Goal: Task Accomplishment & Management: Manage account settings

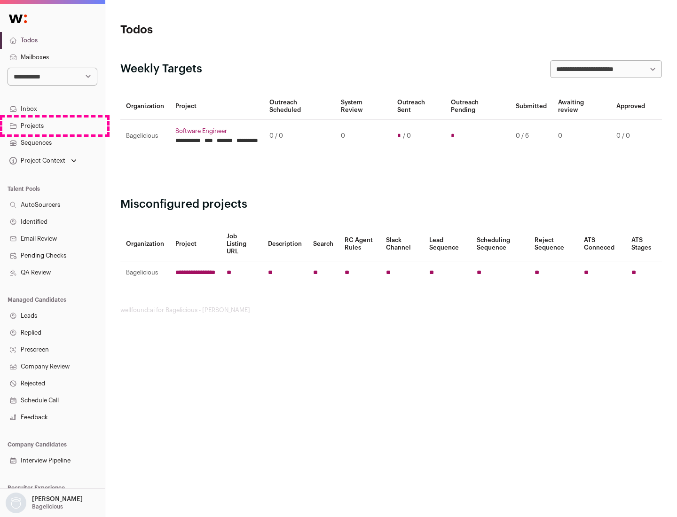
click at [52, 126] on link "Projects" at bounding box center [52, 126] width 105 height 17
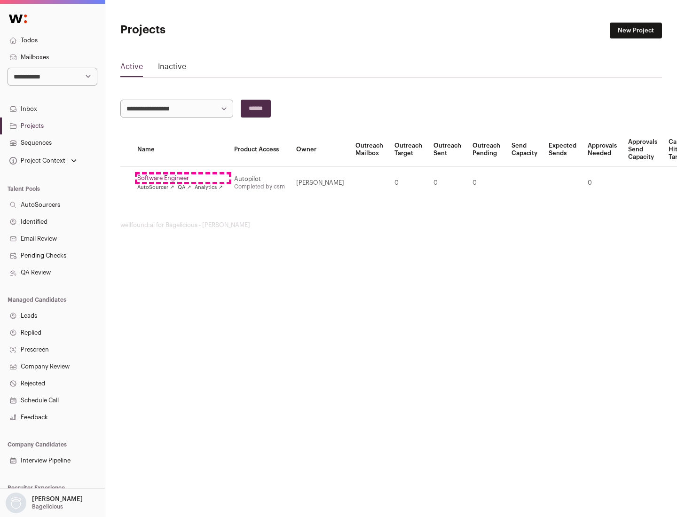
click at [183, 178] on link "Software Engineer" at bounding box center [180, 178] width 86 height 8
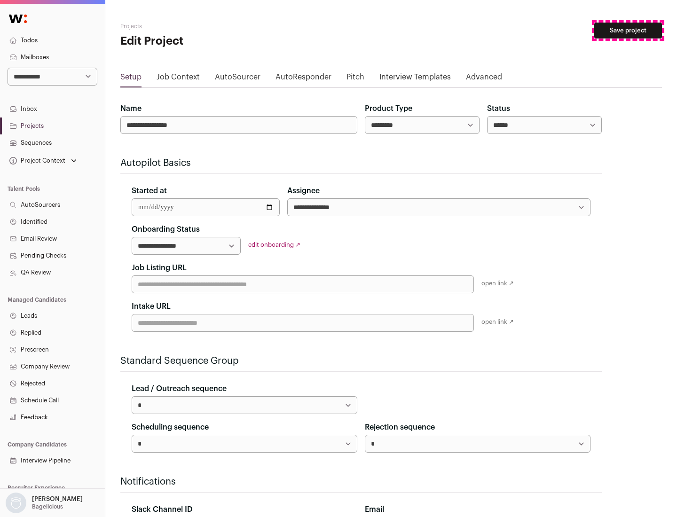
click at [628, 31] on button "Save project" at bounding box center [628, 31] width 68 height 16
